Goal: Task Accomplishment & Management: Use online tool/utility

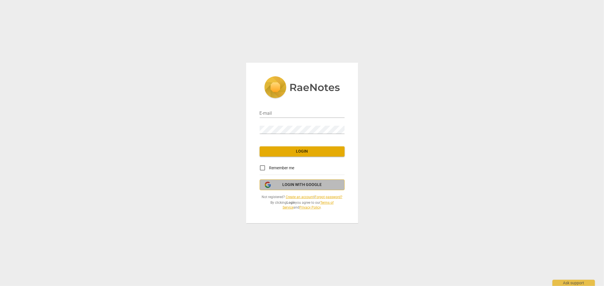
click at [286, 187] on span "Login with Google" at bounding box center [301, 185] width 39 height 6
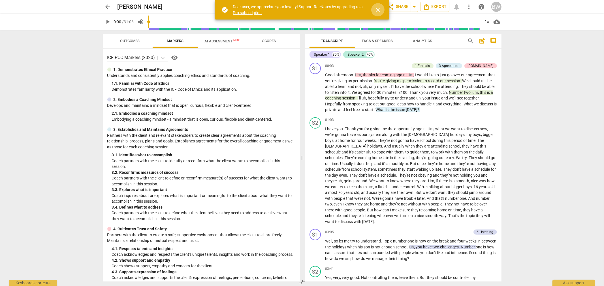
click at [380, 11] on span "close" at bounding box center [378, 10] width 7 height 7
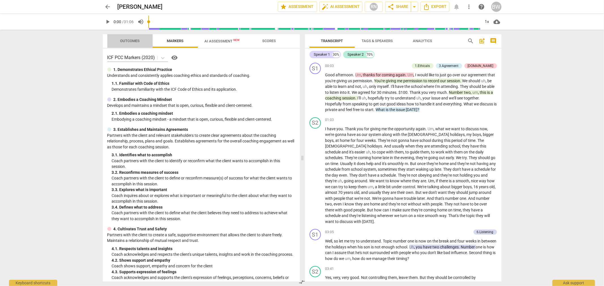
click at [134, 43] on span "Outcomes" at bounding box center [130, 41] width 20 height 4
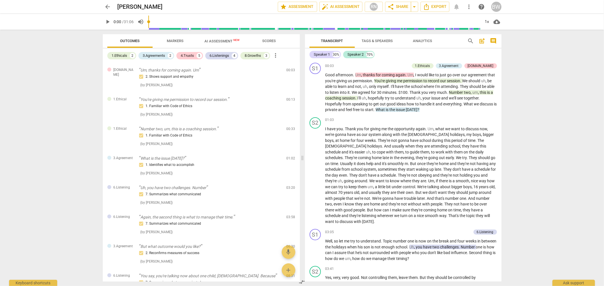
click at [525, 65] on div "arrow_back [PERSON_NAME] edit star Assessment auto_fix_high AI Assessment RN sh…" at bounding box center [302, 143] width 604 height 286
click at [438, 7] on span "Export" at bounding box center [435, 6] width 24 height 7
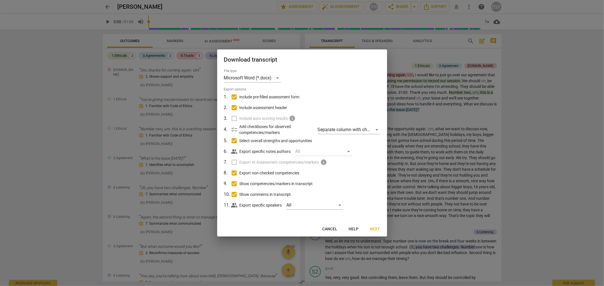
click at [371, 230] on span "Next" at bounding box center [375, 230] width 10 height 6
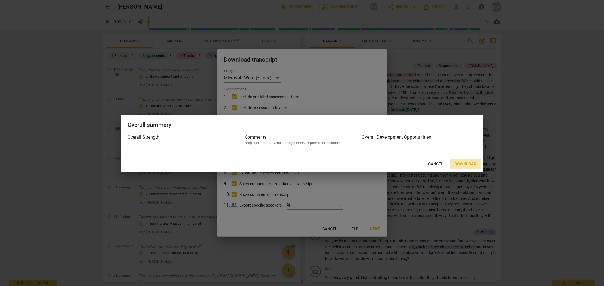
click at [469, 164] on span "Download" at bounding box center [466, 165] width 22 height 6
